Goal: Information Seeking & Learning: Learn about a topic

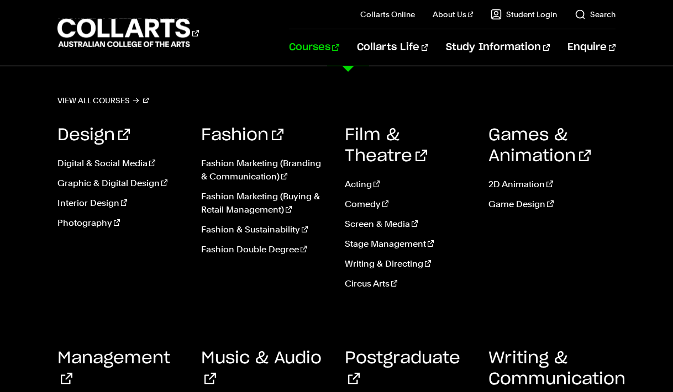
scroll to position [1513, 0]
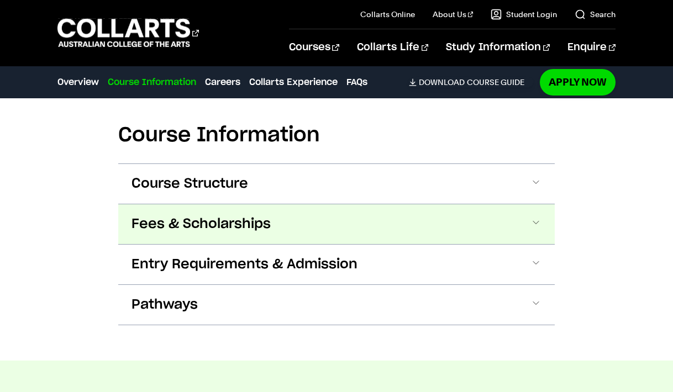
scroll to position [1210, 0]
click at [512, 211] on button "Fees & Scholarships" at bounding box center [336, 224] width 436 height 40
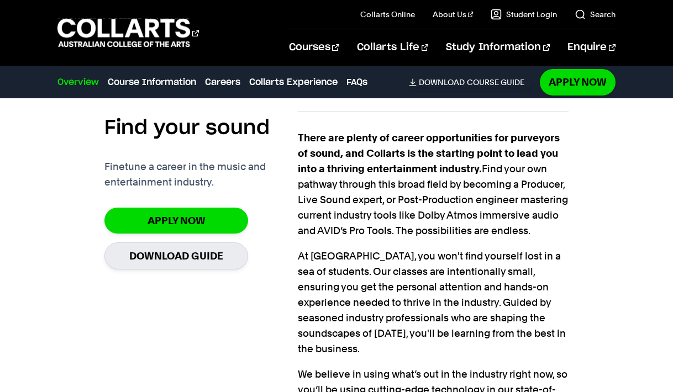
scroll to position [727, 0]
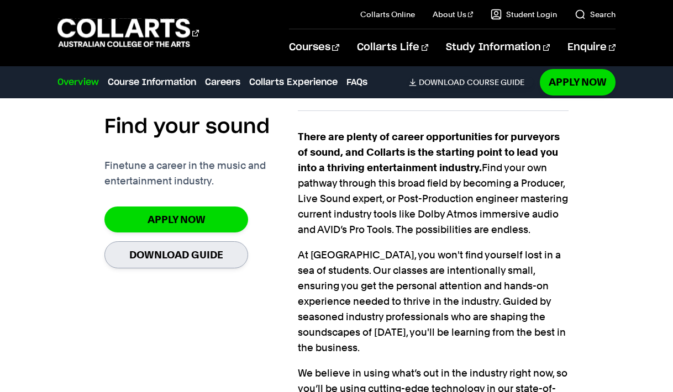
click at [219, 242] on link "Download Guide" at bounding box center [176, 254] width 144 height 27
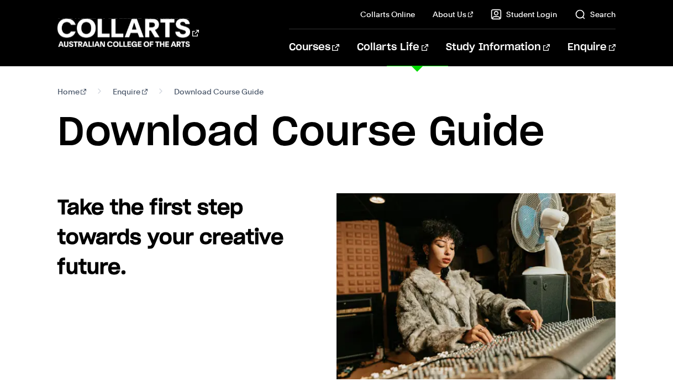
click at [411, 50] on link "Collarts Life" at bounding box center [392, 47] width 71 height 36
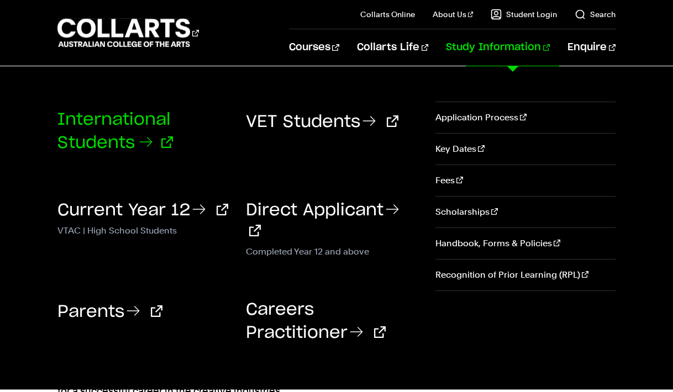
click at [134, 137] on link "International Students" at bounding box center [114, 132] width 115 height 40
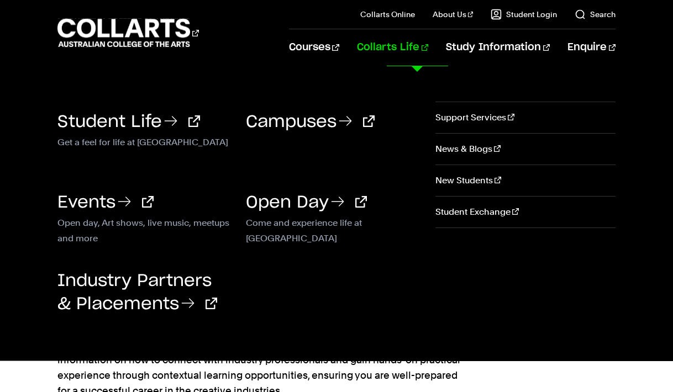
drag, startPoint x: 366, startPoint y: 41, endPoint x: 392, endPoint y: 41, distance: 26.0
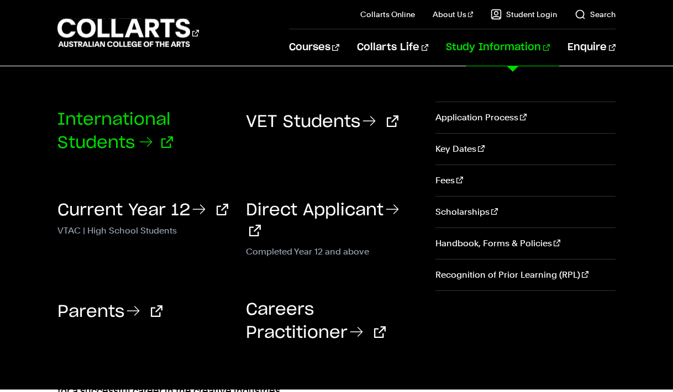
click at [140, 122] on link "International Students" at bounding box center [114, 132] width 115 height 40
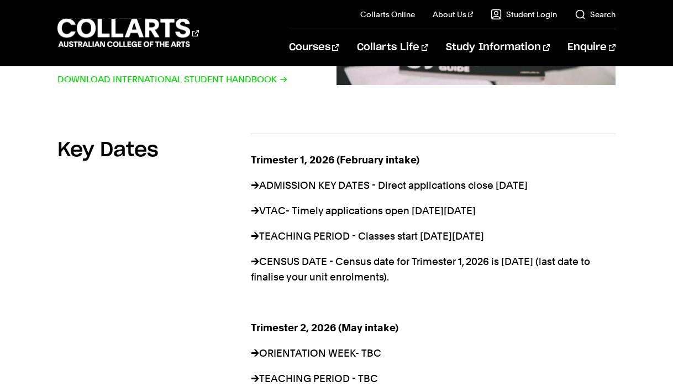
scroll to position [774, 0]
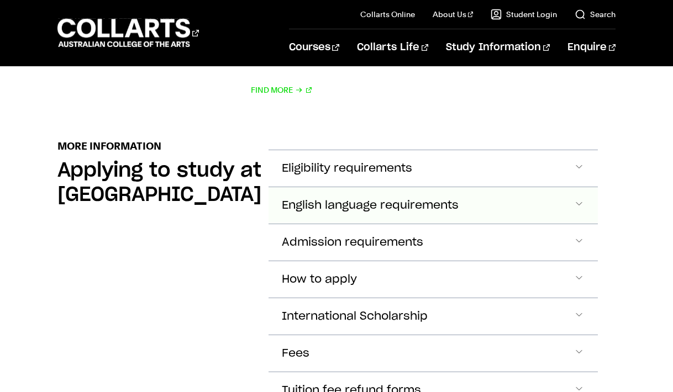
click at [490, 188] on button "English language requirements" at bounding box center [433, 205] width 330 height 36
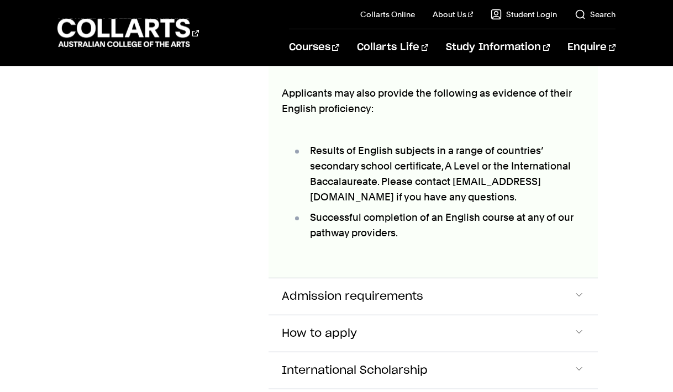
scroll to position [1555, 0]
click at [302, 364] on span "International Scholarship" at bounding box center [355, 370] width 146 height 13
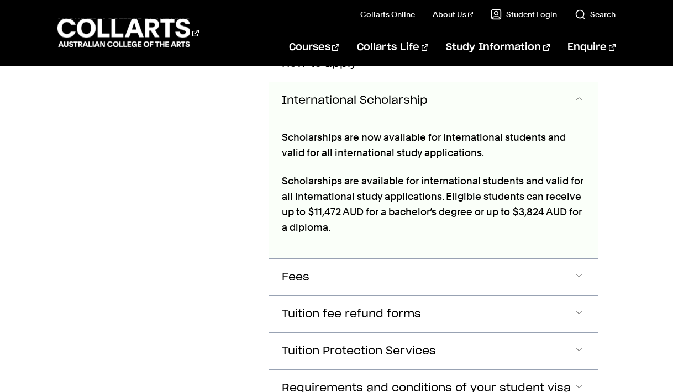
scroll to position [1825, 0]
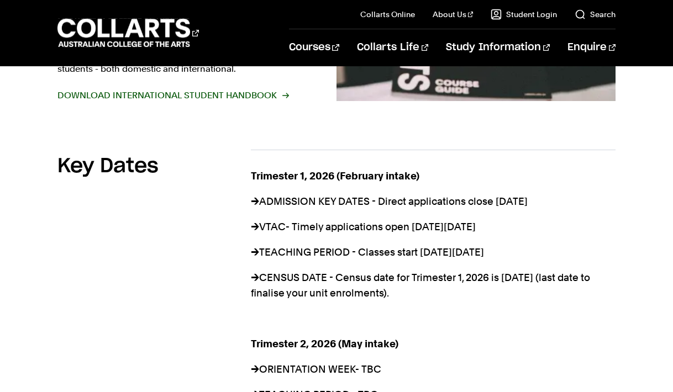
scroll to position [756, 0]
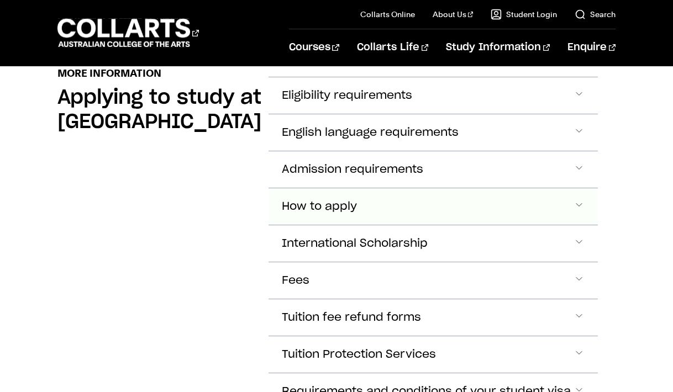
click at [282, 200] on span "How to apply" at bounding box center [319, 206] width 75 height 13
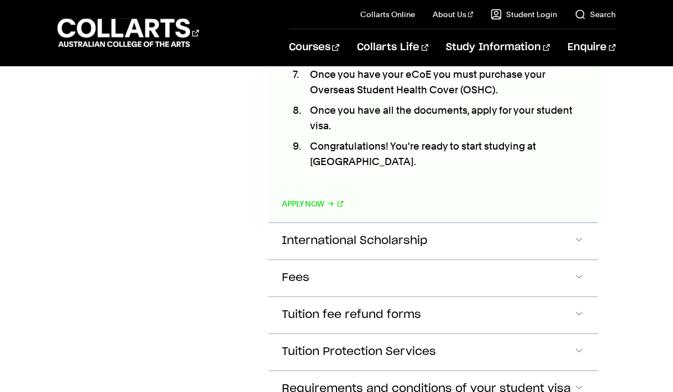
scroll to position [1759, 0]
click at [268, 223] on button "International Scholarship" at bounding box center [433, 241] width 330 height 36
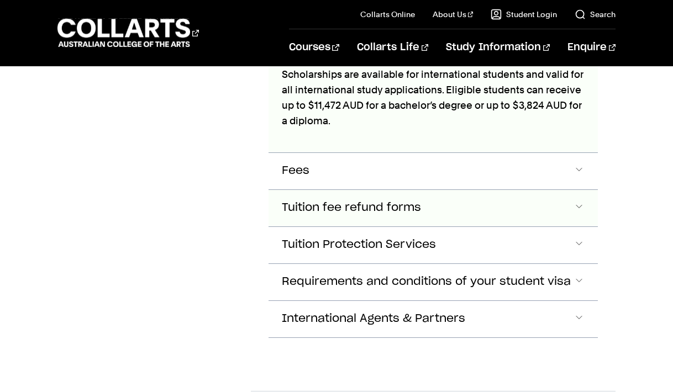
click at [282, 202] on span "Tuition fee refund forms" at bounding box center [351, 208] width 139 height 13
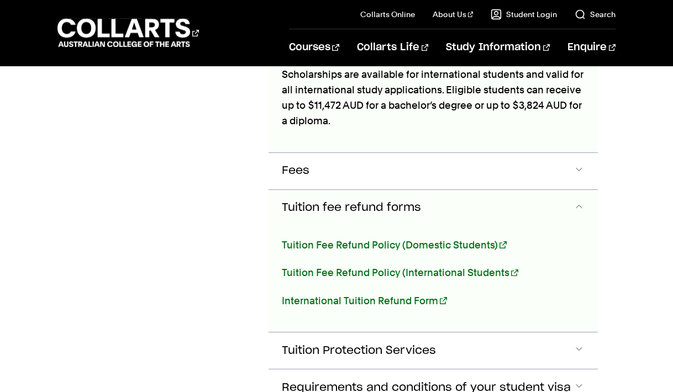
scroll to position [1987, 0]
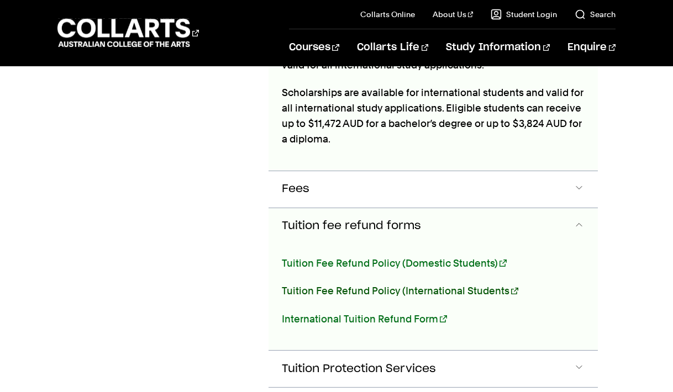
click at [293, 285] on link "Tuition Fee Refund Policy (International Students" at bounding box center [400, 291] width 236 height 12
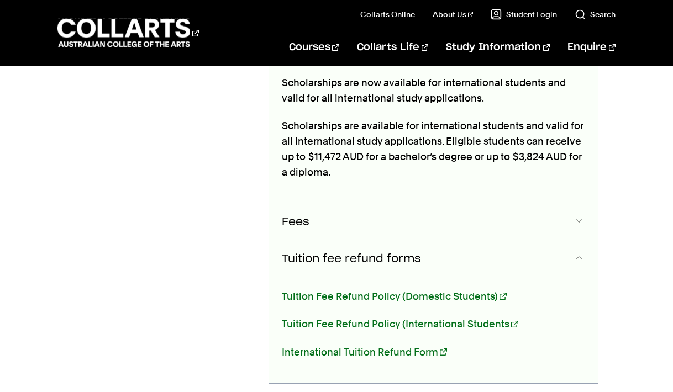
click at [292, 204] on button "Fees" at bounding box center [433, 222] width 330 height 36
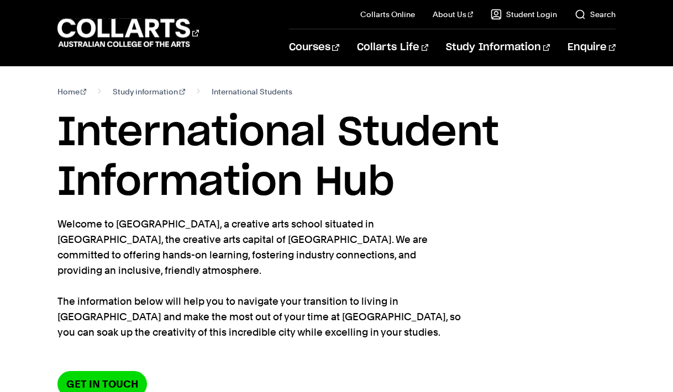
scroll to position [0, 0]
click at [444, 158] on h1 "International Student Information Hub" at bounding box center [336, 157] width 558 height 99
click at [271, 93] on span "International Students" at bounding box center [251, 91] width 81 height 15
click at [248, 88] on span "International Students" at bounding box center [251, 91] width 81 height 15
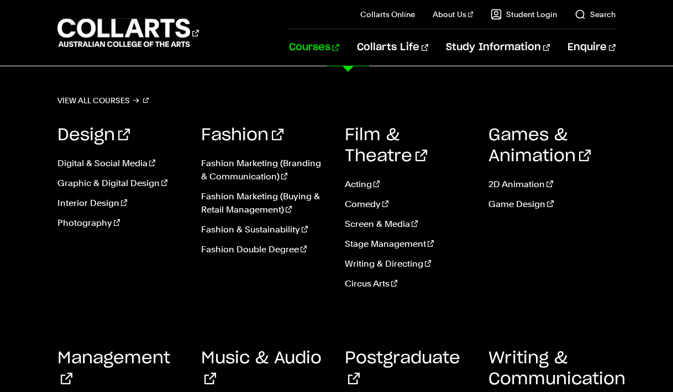
click at [337, 44] on link "Courses" at bounding box center [314, 47] width 50 height 36
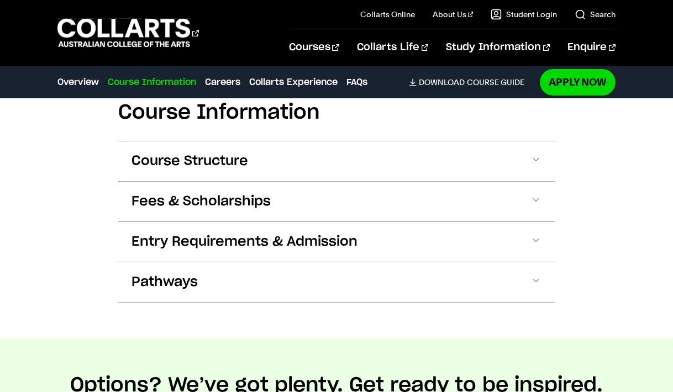
scroll to position [1230, 0]
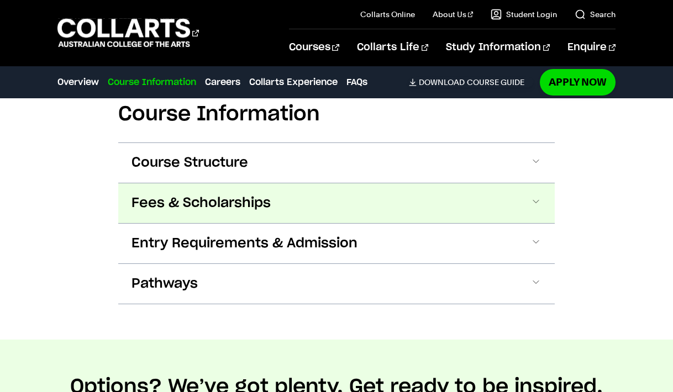
click at [243, 194] on span "Fees & Scholarships" at bounding box center [200, 203] width 139 height 18
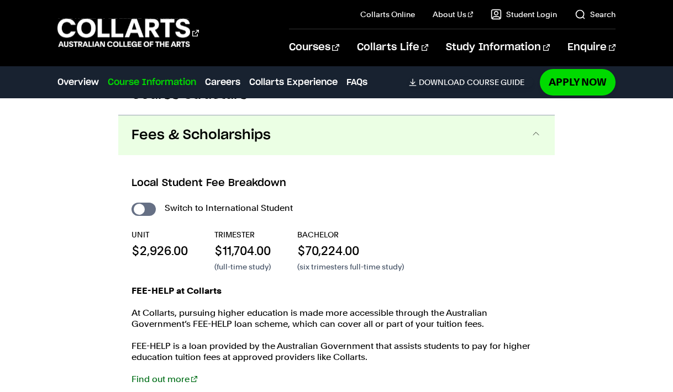
scroll to position [1299, 0]
click at [141, 201] on div "Switch to International Student UNIT $2,926.00 TRIMESTER $11,704.00 (full-time …" at bounding box center [336, 297] width 410 height 195
click at [143, 202] on input "International Student" at bounding box center [143, 208] width 24 height 13
checkbox input "true"
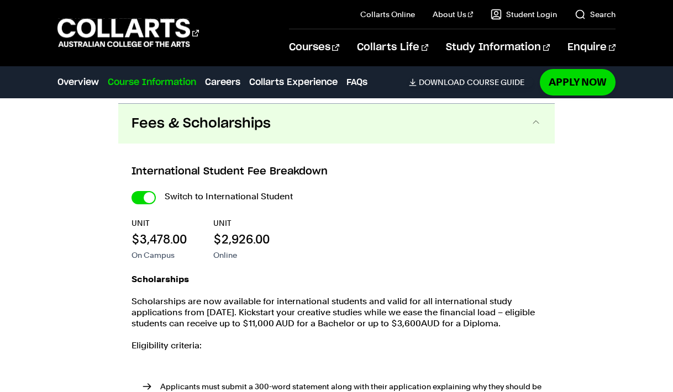
click at [143, 194] on div "Switch to International Student UNIT $3,478.00 On Campus UNIT $2,926.00 Online …" at bounding box center [336, 367] width 410 height 357
click at [146, 191] on input "International Student" at bounding box center [143, 197] width 24 height 13
checkbox input "false"
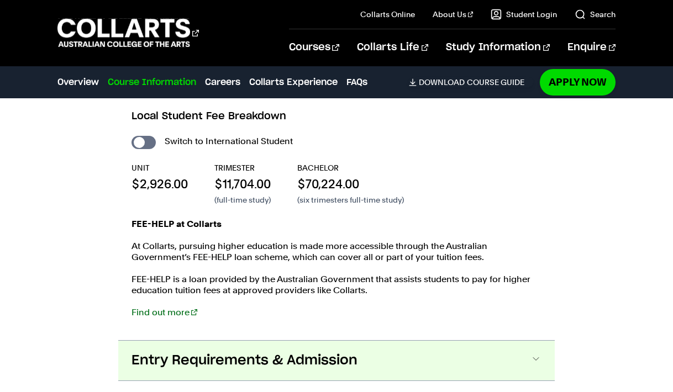
scroll to position [1364, 0]
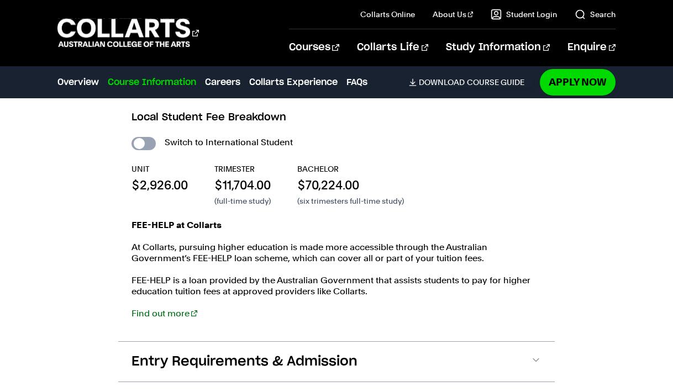
click at [144, 137] on input "International Student" at bounding box center [143, 143] width 24 height 13
checkbox input "true"
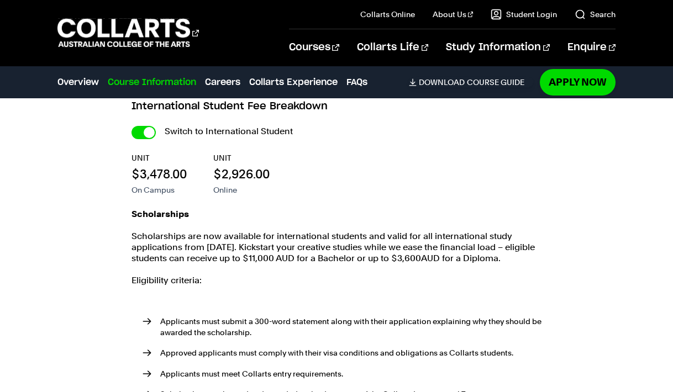
click at [144, 125] on div "Switch to International Student UNIT $3,478.00 On Campus UNIT $2,926.00 Online …" at bounding box center [336, 302] width 410 height 357
click at [146, 126] on input "International Student" at bounding box center [143, 132] width 24 height 13
checkbox input "false"
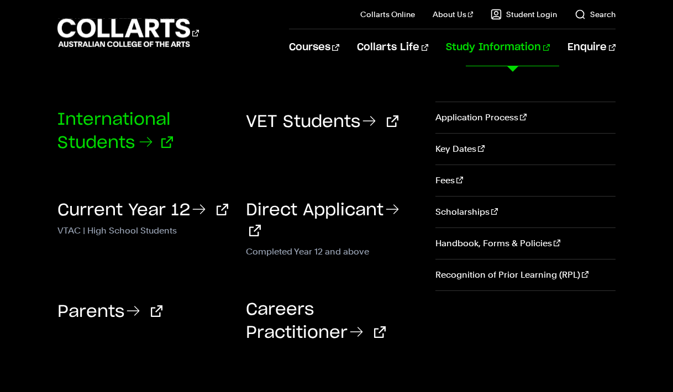
click at [128, 144] on link "International Students" at bounding box center [114, 132] width 115 height 40
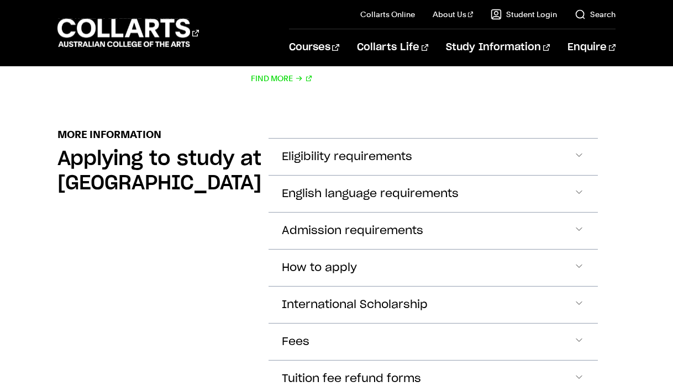
scroll to position [1295, 0]
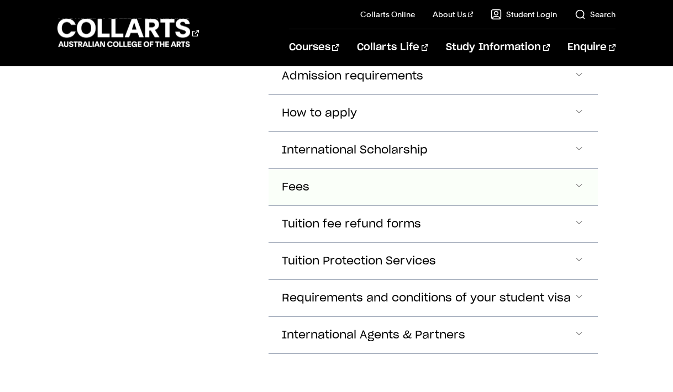
click at [282, 181] on span "Fees" at bounding box center [296, 187] width 28 height 13
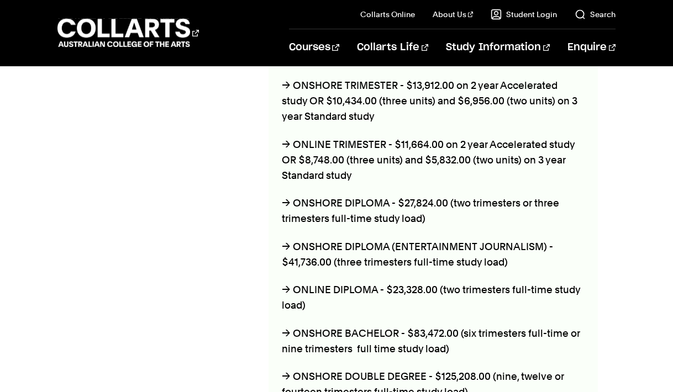
scroll to position [1686, 0]
